Goal: Information Seeking & Learning: Learn about a topic

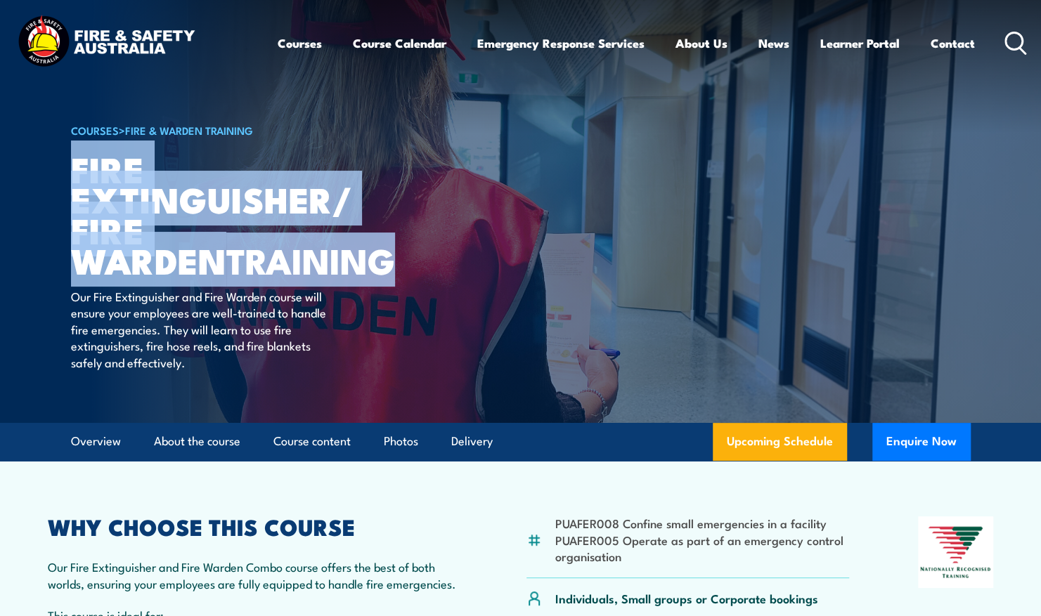
drag, startPoint x: 75, startPoint y: 164, endPoint x: 372, endPoint y: 249, distance: 308.4
click at [372, 249] on h1 "Fire Extinguisher/ Fire Warden TRAINING" at bounding box center [244, 214] width 347 height 122
drag, startPoint x: 371, startPoint y: 248, endPoint x: 285, endPoint y: 215, distance: 92.6
copy h1 "Fire Extinguisher/ Fire Warden TRAINING"
click at [82, 153] on h1 "Fire Extinguisher/ Fire Warden TRAINING" at bounding box center [244, 214] width 347 height 122
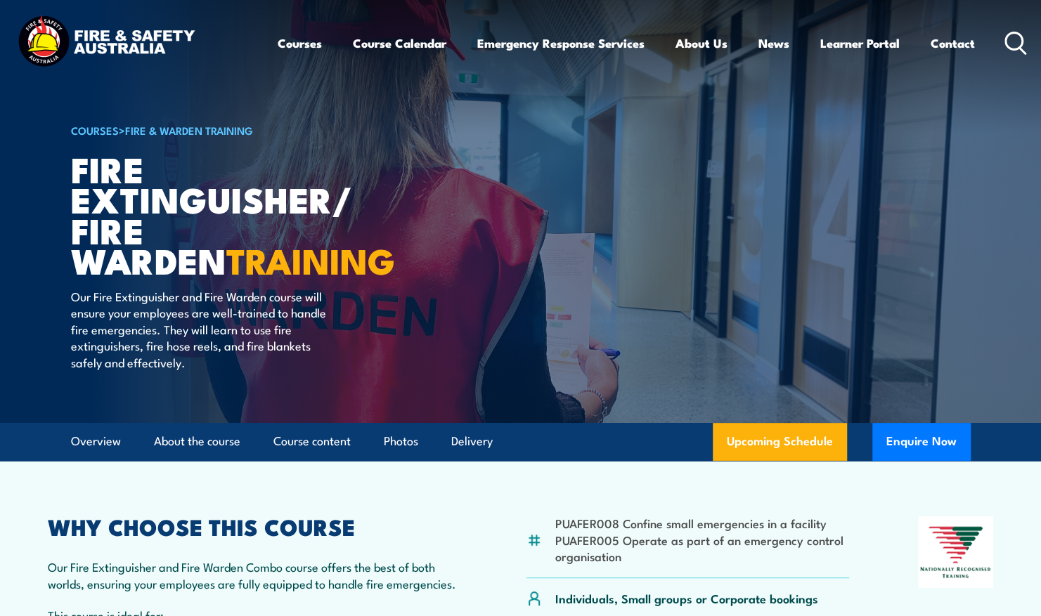
click at [846, 506] on article "PUAFER008 Confine small emergencies in a facility PUAFER005 Operate as part of …" at bounding box center [521, 598] width 984 height 275
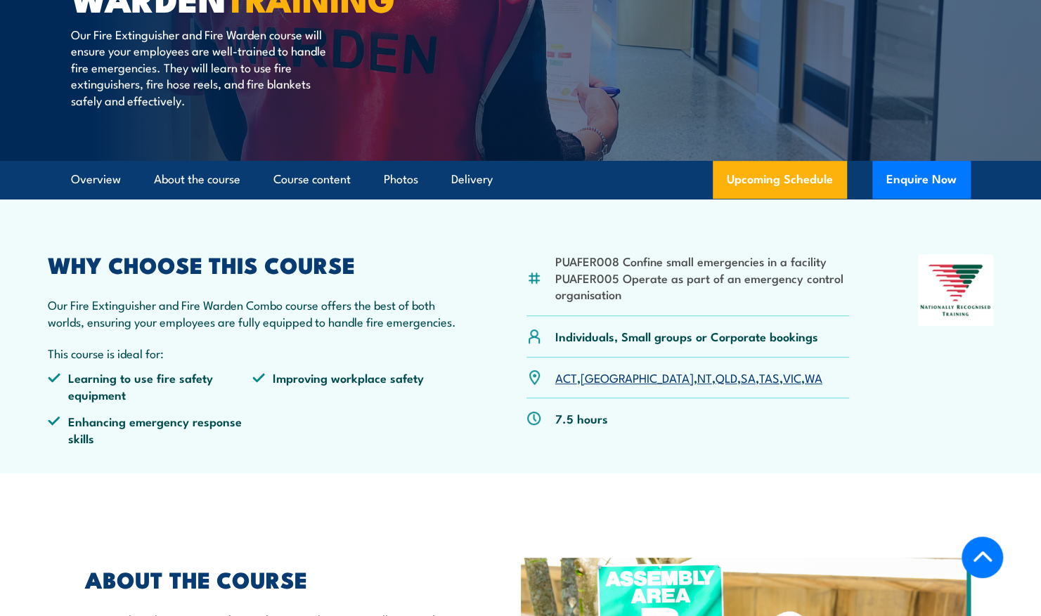
scroll to position [281, 0]
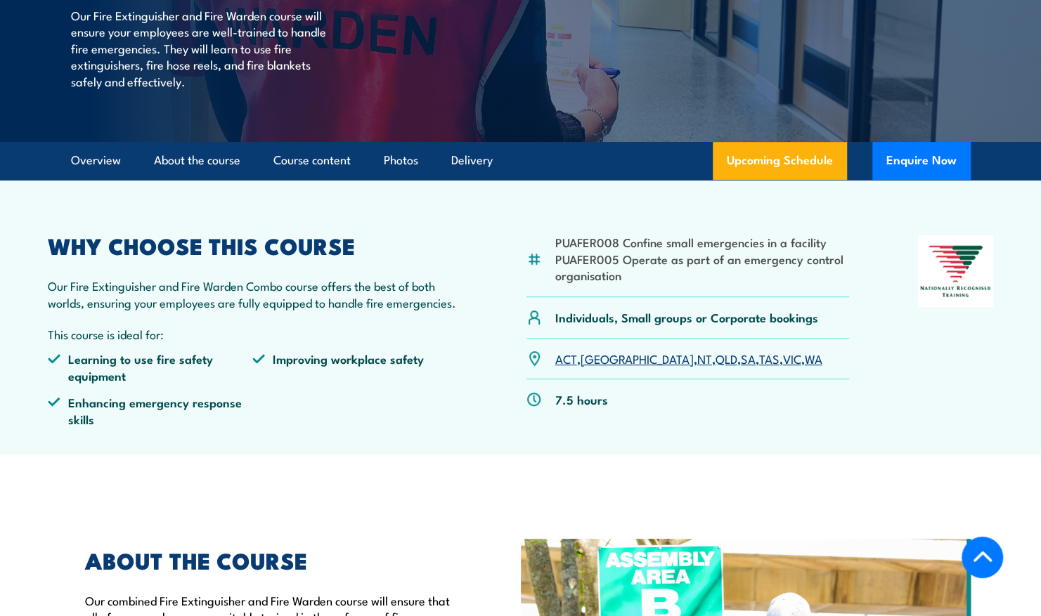
click at [797, 450] on article "PUAFER008 Confine small emergencies in a facility PUAFER005 Operate as part of …" at bounding box center [521, 317] width 984 height 275
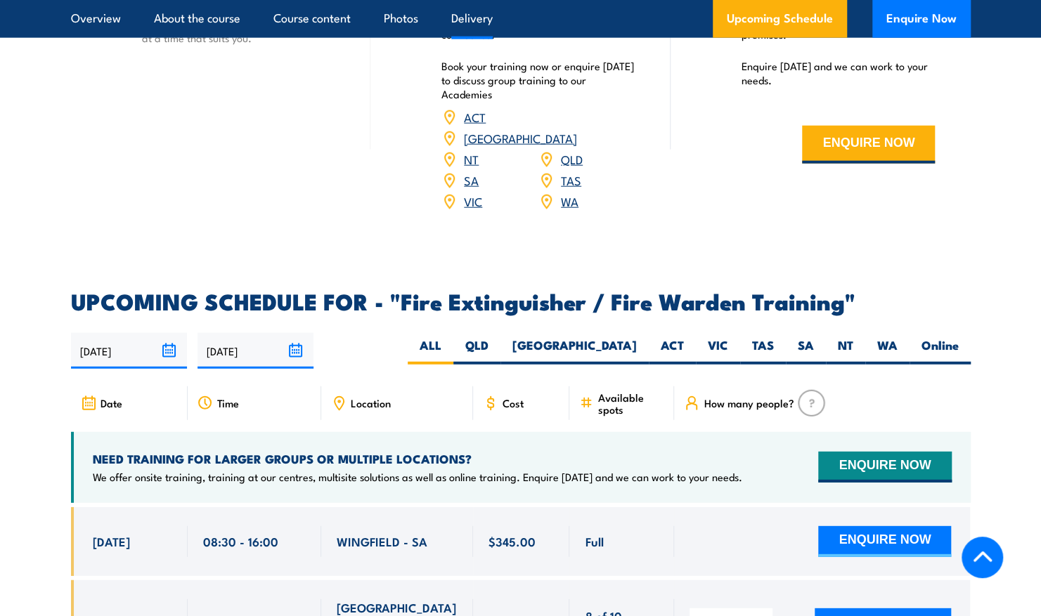
scroll to position [2109, 0]
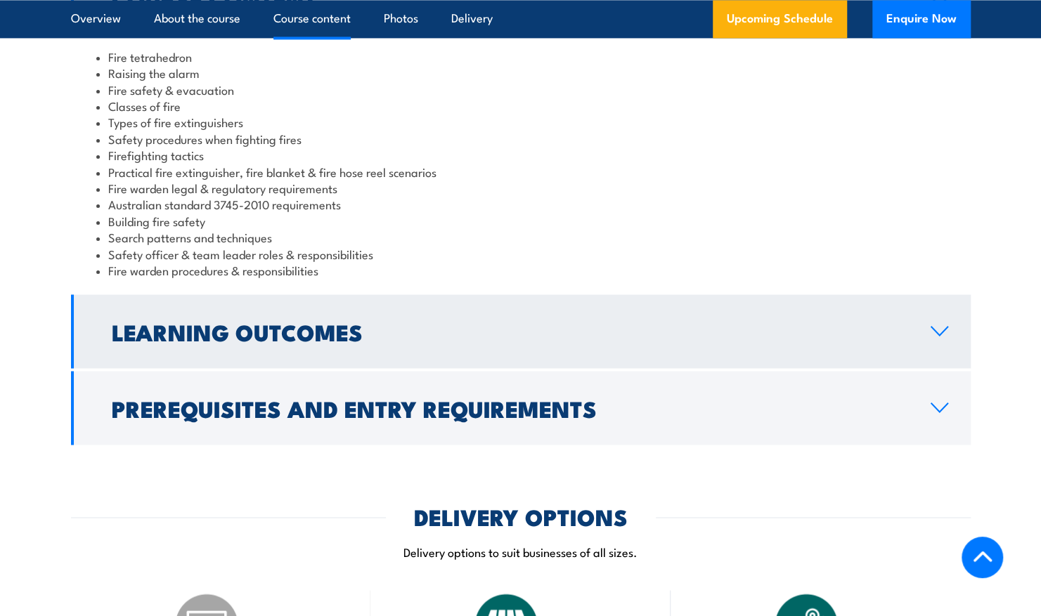
scroll to position [1258, 0]
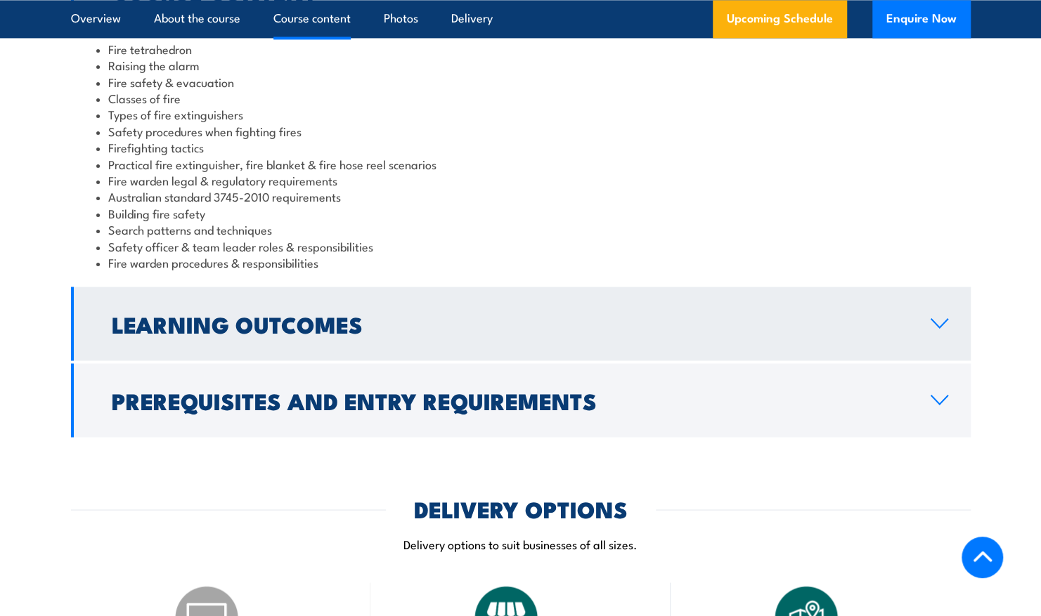
click at [945, 322] on icon at bounding box center [939, 323] width 19 height 11
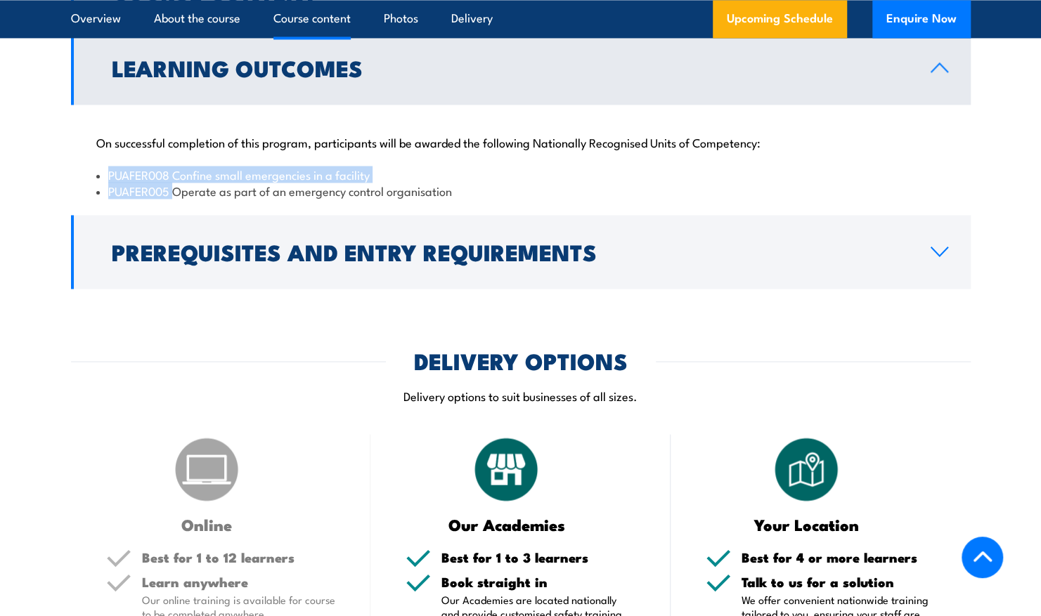
drag, startPoint x: 110, startPoint y: 173, endPoint x: 172, endPoint y: 190, distance: 63.6
click at [173, 191] on ul "PUAFER008 Confine small emergencies in a facility PUAFER005 Operate as part of …" at bounding box center [520, 183] width 849 height 33
copy ul "PUAFER008 Confine small emergencies in a facility PUAFER005"
click at [887, 134] on div "On successful completion of this program, participants will be awarded the foll…" at bounding box center [521, 159] width 900 height 108
